Goal: Find specific page/section: Find specific page/section

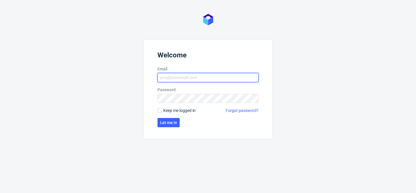
click at [192, 79] on input "Email" at bounding box center [208, 77] width 101 height 9
type input "maciej.jankowski@packhelp.com"
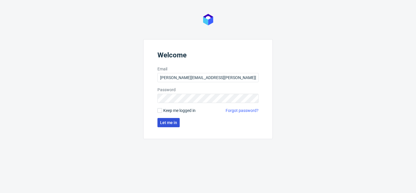
click at [171, 124] on span "Let me in" at bounding box center [168, 123] width 17 height 4
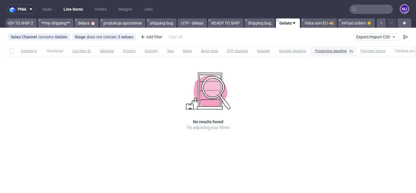
scroll to position [0, 1011]
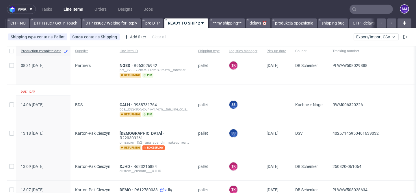
scroll to position [0, 846]
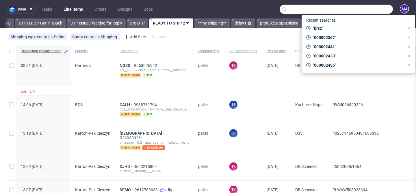
click at [360, 8] on input "text" at bounding box center [336, 9] width 113 height 9
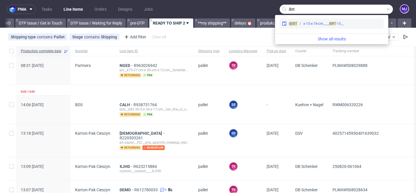
type input "ibrt"
click at [312, 25] on div "__15-x-15-x-74-cm____ IBRT" at bounding box center [324, 23] width 40 height 5
